Goal: Information Seeking & Learning: Learn about a topic

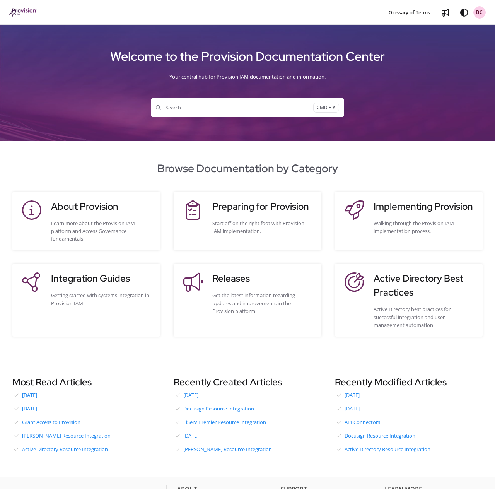
click at [258, 103] on button "Search CMD + K" at bounding box center [247, 107] width 193 height 19
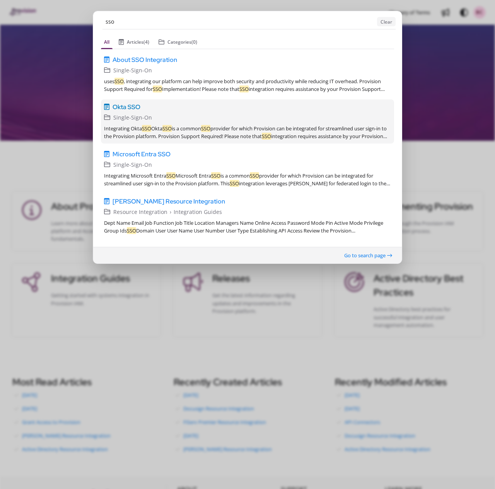
type input "sso"
click at [130, 108] on span "Okta SSO" at bounding box center [127, 106] width 28 height 9
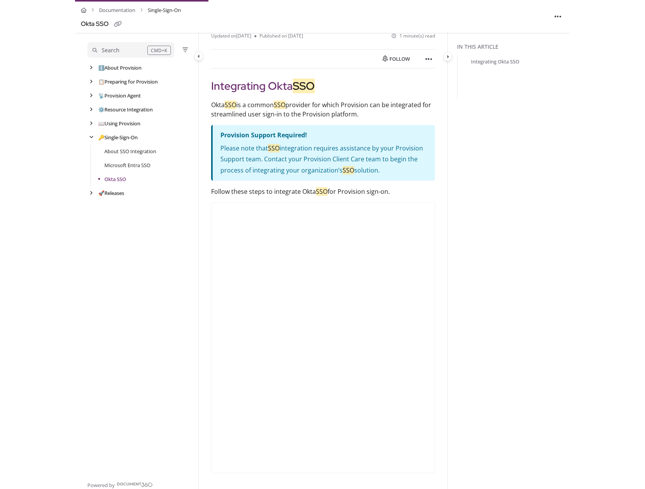
scroll to position [66, 0]
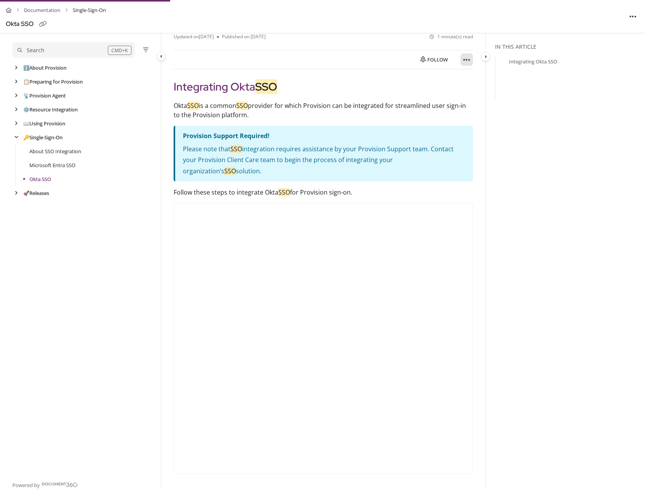
click at [465, 57] on icon "Article more options" at bounding box center [466, 60] width 7 height 8
click at [484, 95] on button "Print" at bounding box center [509, 94] width 90 height 15
click at [49, 162] on link "Microsoft Entra SSO" at bounding box center [52, 165] width 46 height 8
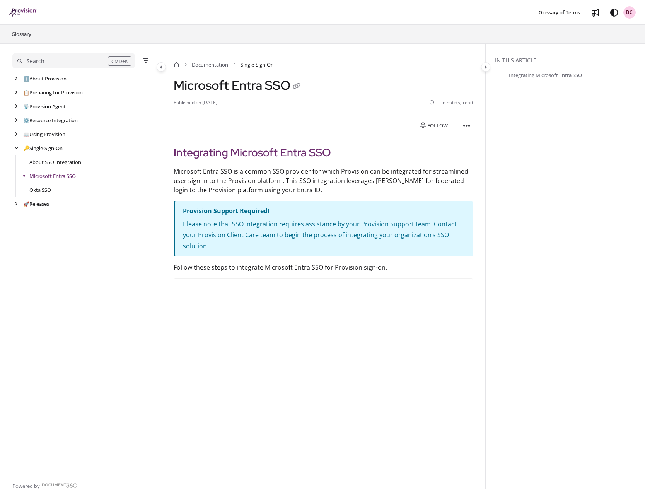
scroll to position [4, 0]
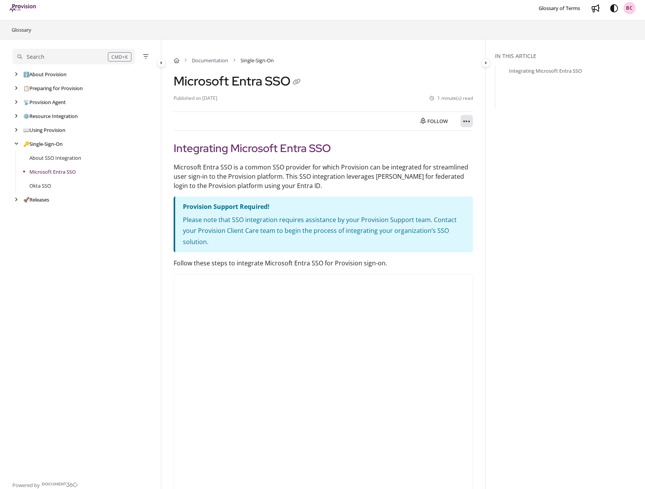
click at [468, 121] on icon "Article more options" at bounding box center [466, 122] width 7 height 8
click at [488, 158] on button "Print" at bounding box center [509, 155] width 90 height 15
click at [51, 138] on div "🔑 Single-Sign-On Follow category Export PDF" at bounding box center [83, 144] width 142 height 14
click at [57, 155] on link "About SSO Integration" at bounding box center [55, 158] width 52 height 8
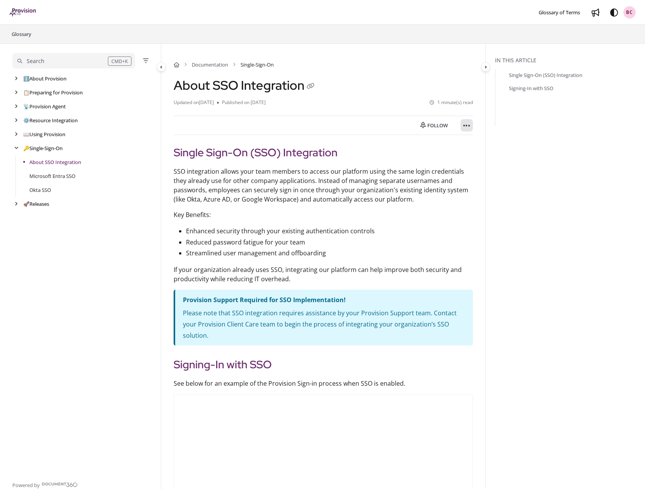
click at [467, 124] on icon "Article more options" at bounding box center [466, 126] width 7 height 8
click at [487, 163] on button "Print" at bounding box center [509, 159] width 90 height 15
